Goal: Information Seeking & Learning: Learn about a topic

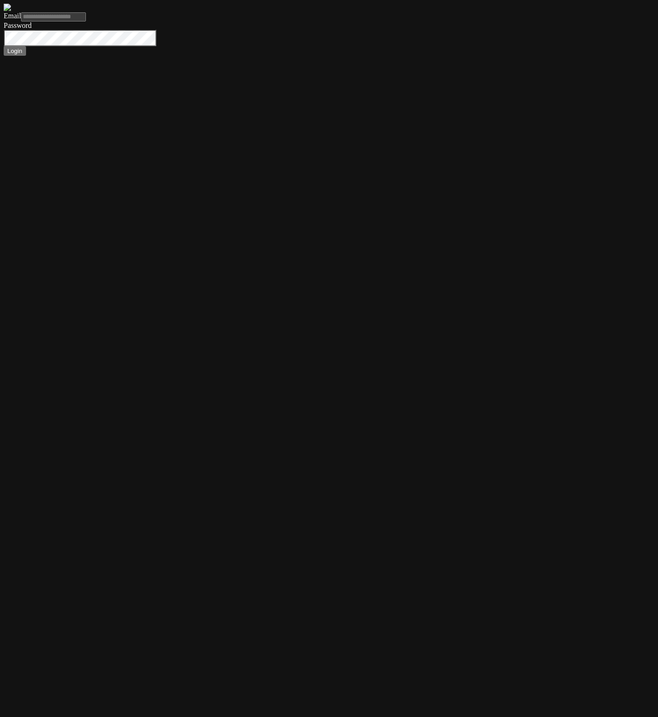
type input "**********"
click at [4, 46] on button "Login" at bounding box center [15, 51] width 22 height 10
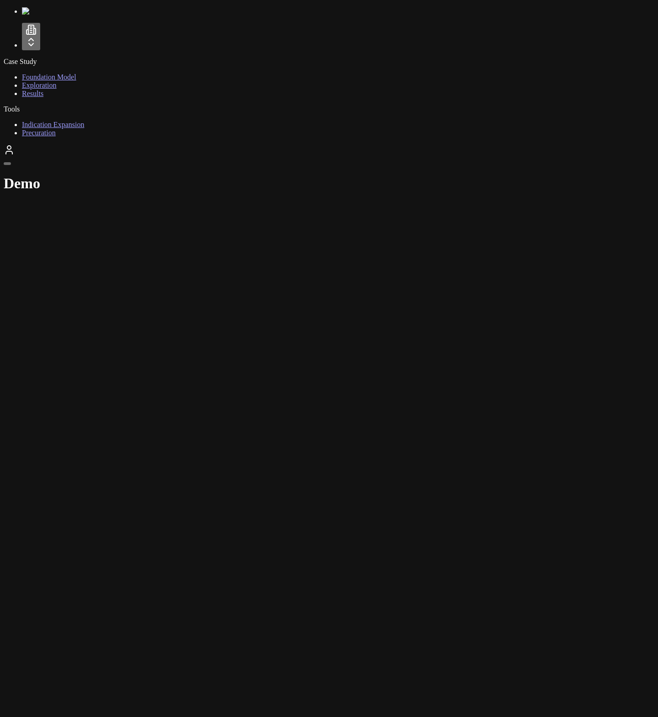
click at [63, 45] on html "Case Study Foundation Model Exploration Results Tools Indication Expansion Prec…" at bounding box center [329, 101] width 658 height 202
click at [66, 46] on html "Case Study Foundation Model Exploration Results Tools Indication Expansion Prec…" at bounding box center [329, 101] width 658 height 202
click at [122, 96] on div "Case Study Foundation Model Exploration Results Tools Indication Expansion Prec…" at bounding box center [329, 99] width 651 height 185
click at [113, 181] on div "Case Study Foundation Model Exploration Results Tools Indication Expansion Prec…" at bounding box center [329, 99] width 651 height 185
click at [38, 54] on html "Case Study Foundation Model Exploration Results Tools Indication Expansion Prec…" at bounding box center [329, 101] width 658 height 202
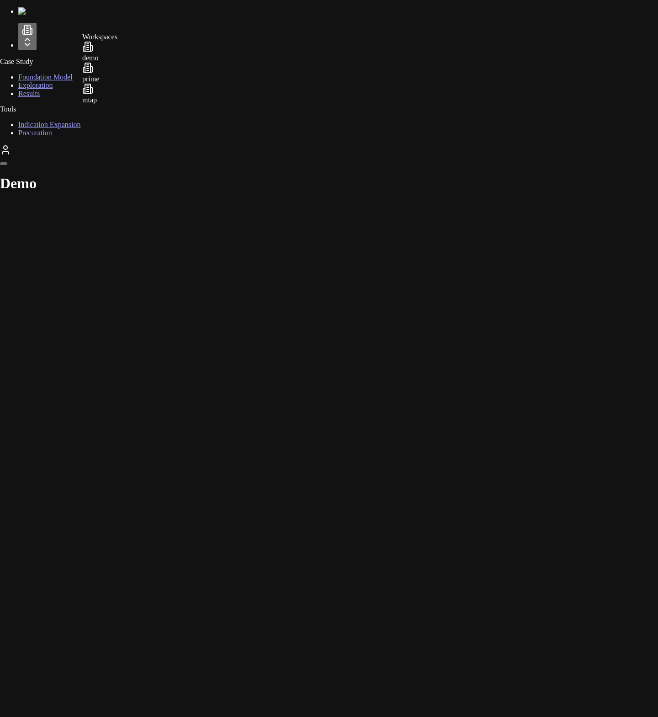
click at [44, 46] on html "Case Study Foundation Model Exploration Results Tools Indication Expansion Prec…" at bounding box center [329, 101] width 658 height 202
click at [146, 192] on div "Case Study Foundation Model Exploration Results Tools Indication Expansion Prec…" at bounding box center [329, 99] width 651 height 185
click at [65, 81] on link "Foundation Model" at bounding box center [49, 77] width 54 height 8
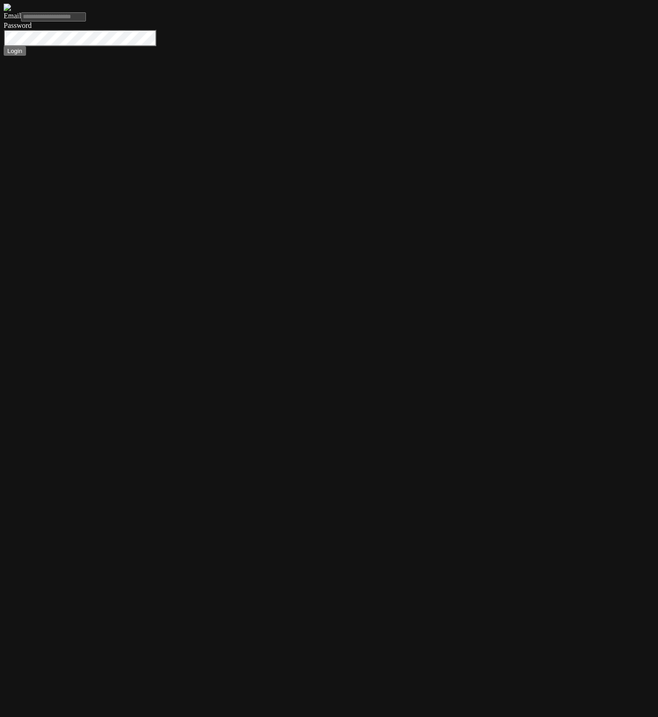
type input "**********"
click at [4, 46] on button "Login" at bounding box center [15, 51] width 22 height 10
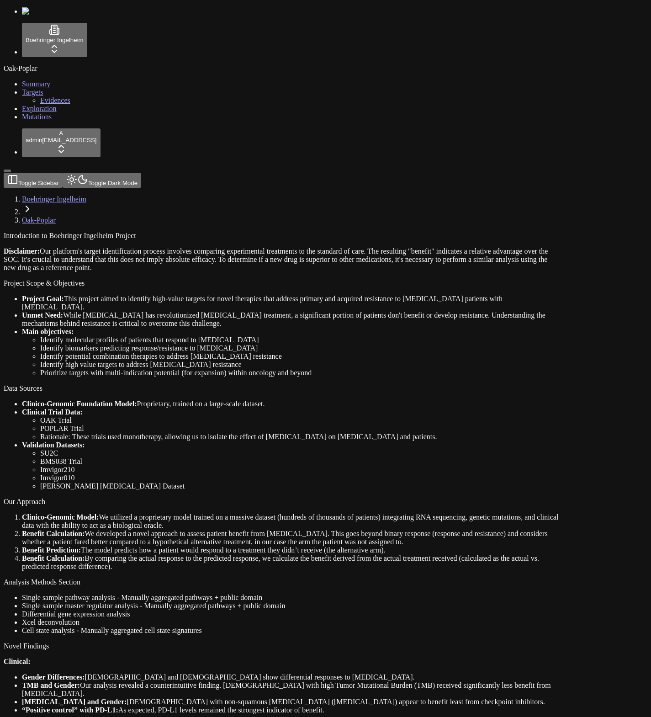
drag, startPoint x: 298, startPoint y: 250, endPoint x: 271, endPoint y: 213, distance: 45.7
click at [298, 328] on li "Main objectives: Identify molecular profiles of patients that respond to [MEDIC…" at bounding box center [291, 352] width 538 height 49
click at [43, 121] on link "Mutations" at bounding box center [37, 117] width 30 height 8
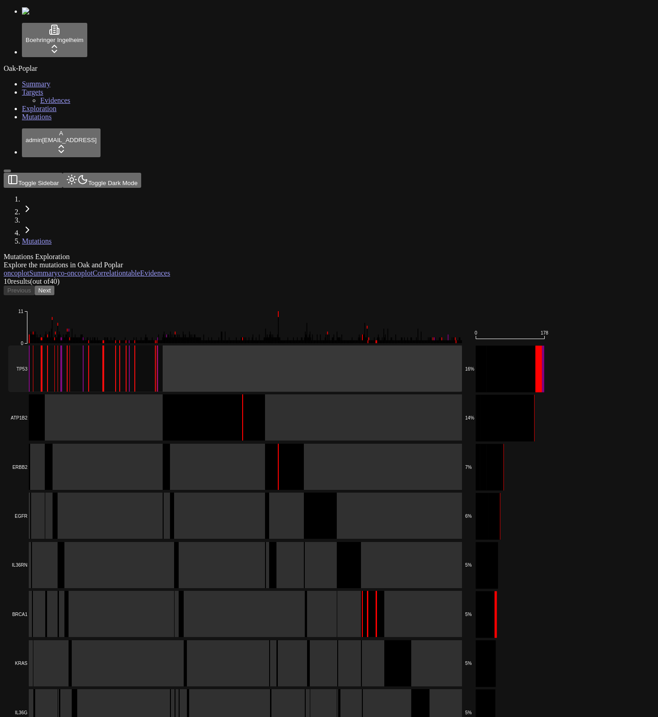
click at [221, 346] on rect at bounding box center [235, 369] width 454 height 47
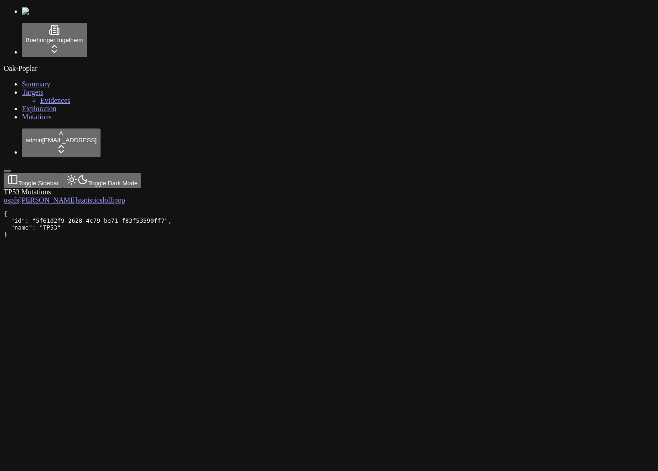
click at [453, 204] on div "TP53 Mutations os pfs [PERSON_NAME] statistics lollipop" at bounding box center [285, 196] width 563 height 16
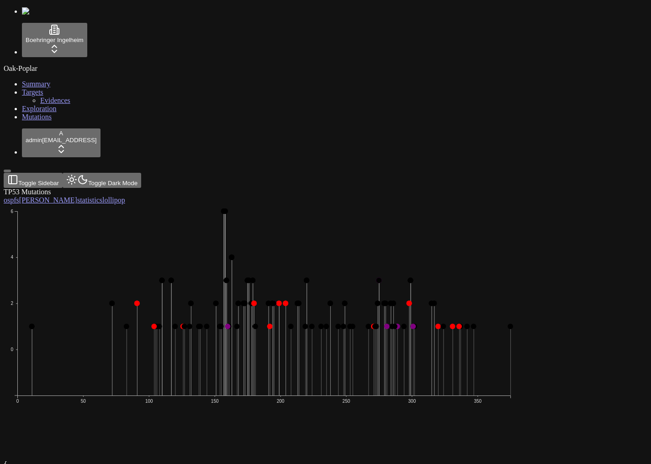
click at [329, 387] on div "TP53 Mutations os pfs orr statistics lollipop 0 2 4 6 0 50 100 150 200 250 300 …" at bounding box center [282, 321] width 556 height 266
